Goal: Information Seeking & Learning: Find specific fact

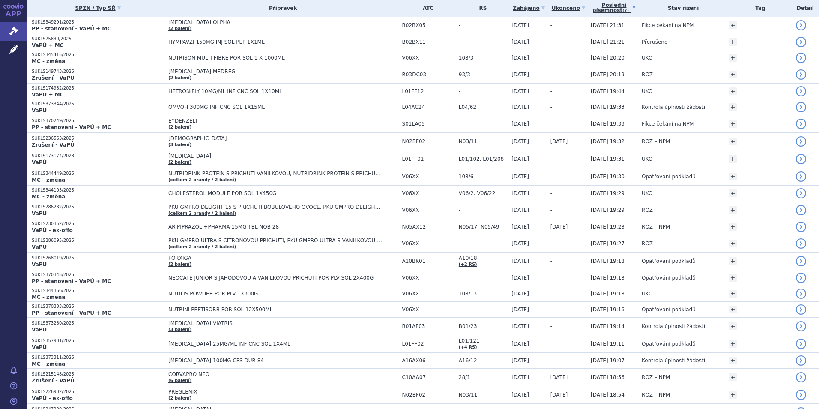
scroll to position [43, 0]
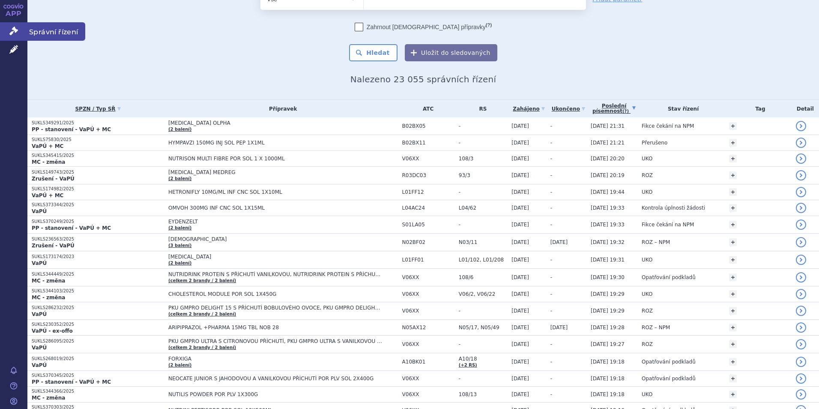
click at [19, 31] on link "Správní řízení" at bounding box center [13, 31] width 27 height 18
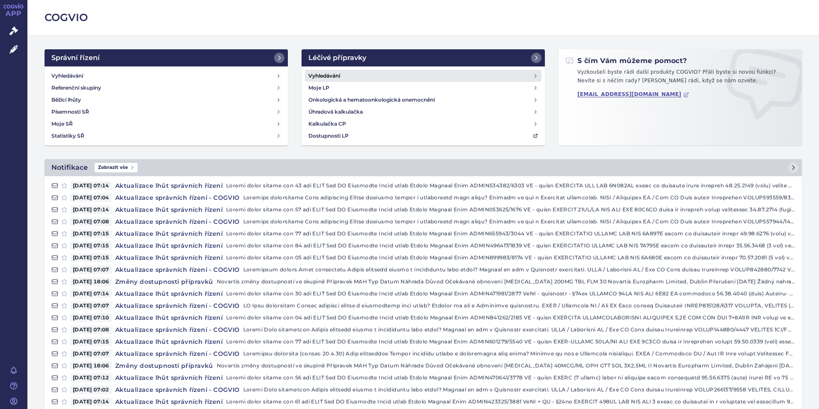
click at [367, 76] on link "Vyhledávání" at bounding box center [423, 76] width 237 height 12
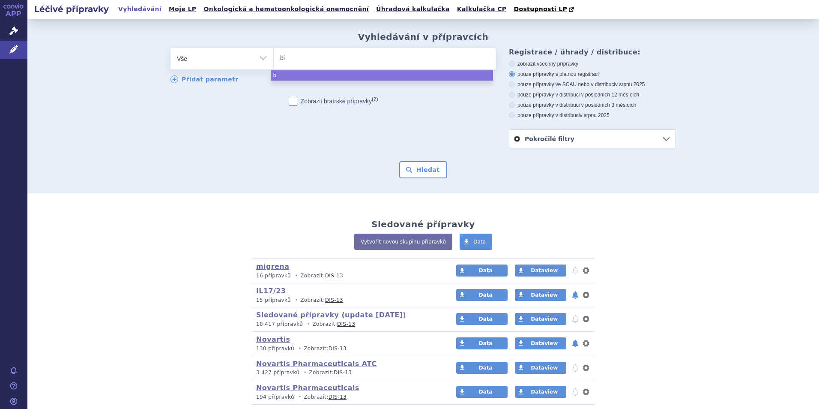
type input "bim"
type input "bimz"
type input "bimze"
type input "bimzelx"
select select "bimzelx"
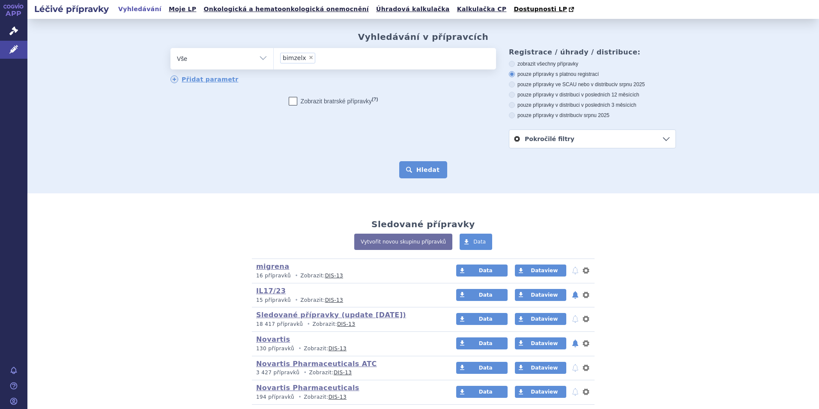
click at [425, 172] on button "Hledat" at bounding box center [423, 169] width 48 height 17
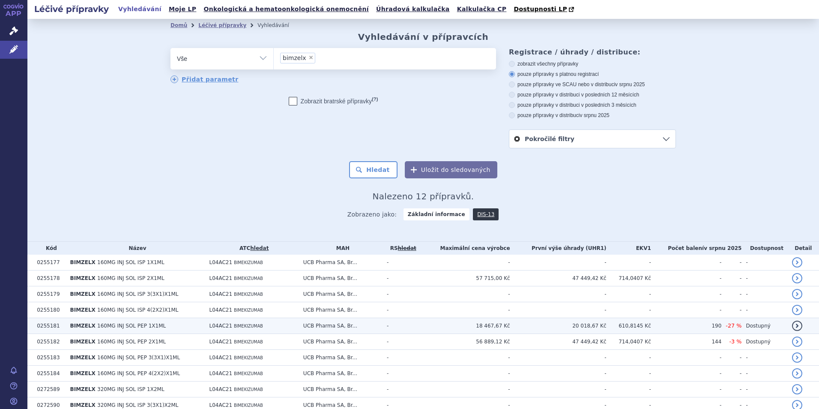
click at [205, 325] on td "L04AC21 BIMEKIZUMAB" at bounding box center [252, 326] width 94 height 16
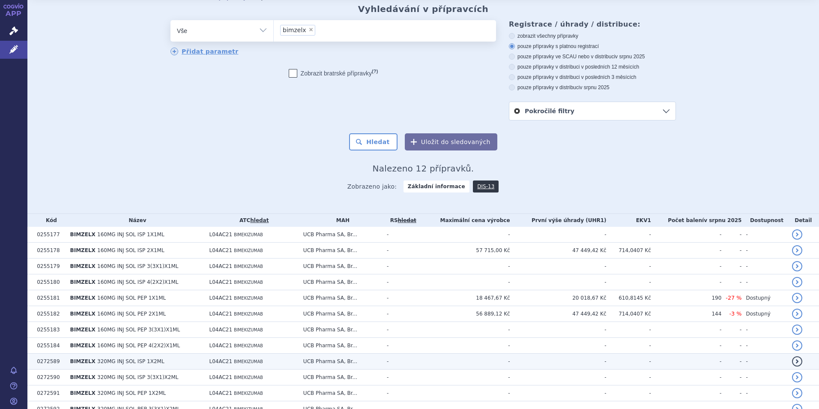
scroll to position [71, 0]
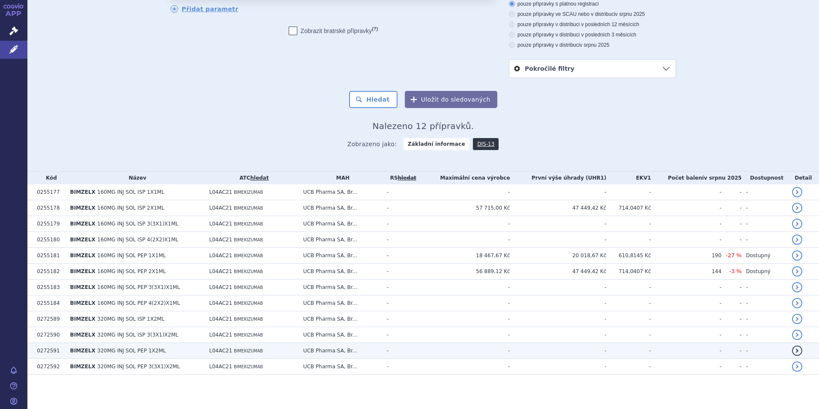
click at [108, 351] on span "320MG INJ SOL PEP 1X2ML" at bounding box center [131, 351] width 69 height 6
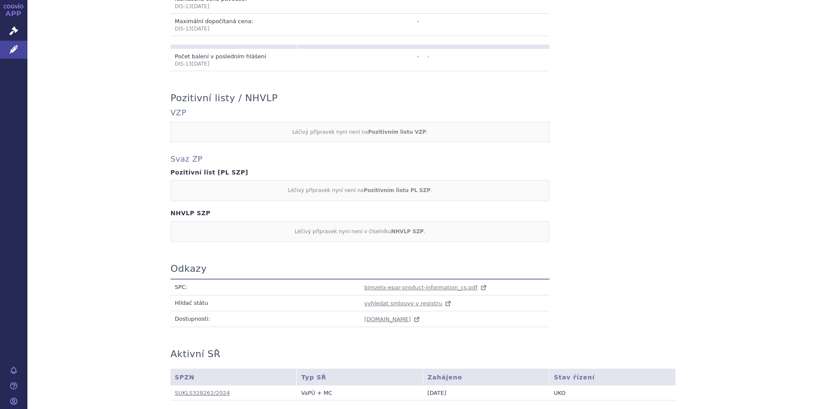
scroll to position [343, 0]
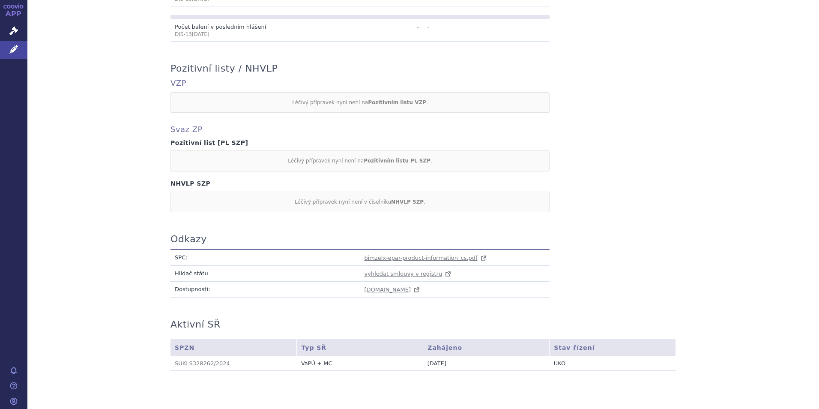
click at [418, 263] on td "bimzelx-epar-product-information_cs.pdf" at bounding box center [455, 257] width 190 height 16
click at [423, 259] on span "bimzelx-epar-product-information_cs.pdf" at bounding box center [421, 258] width 113 height 6
